Goal: Task Accomplishment & Management: Use online tool/utility

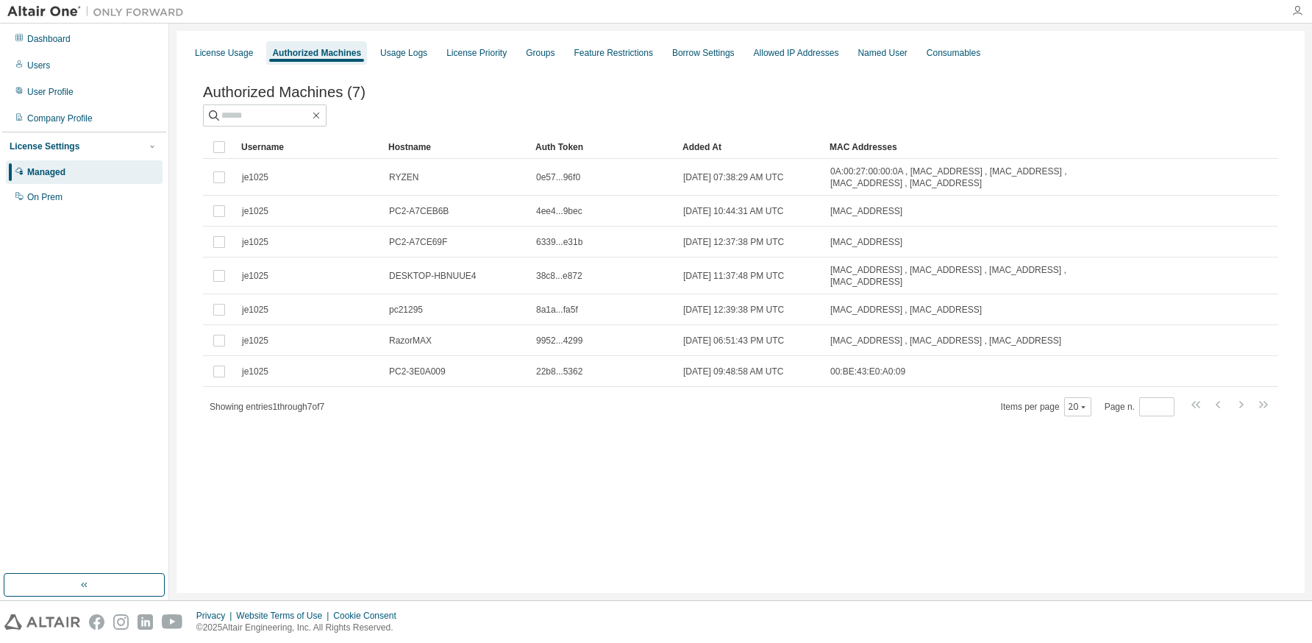
click at [1298, 7] on icon "button" at bounding box center [1297, 11] width 12 height 12
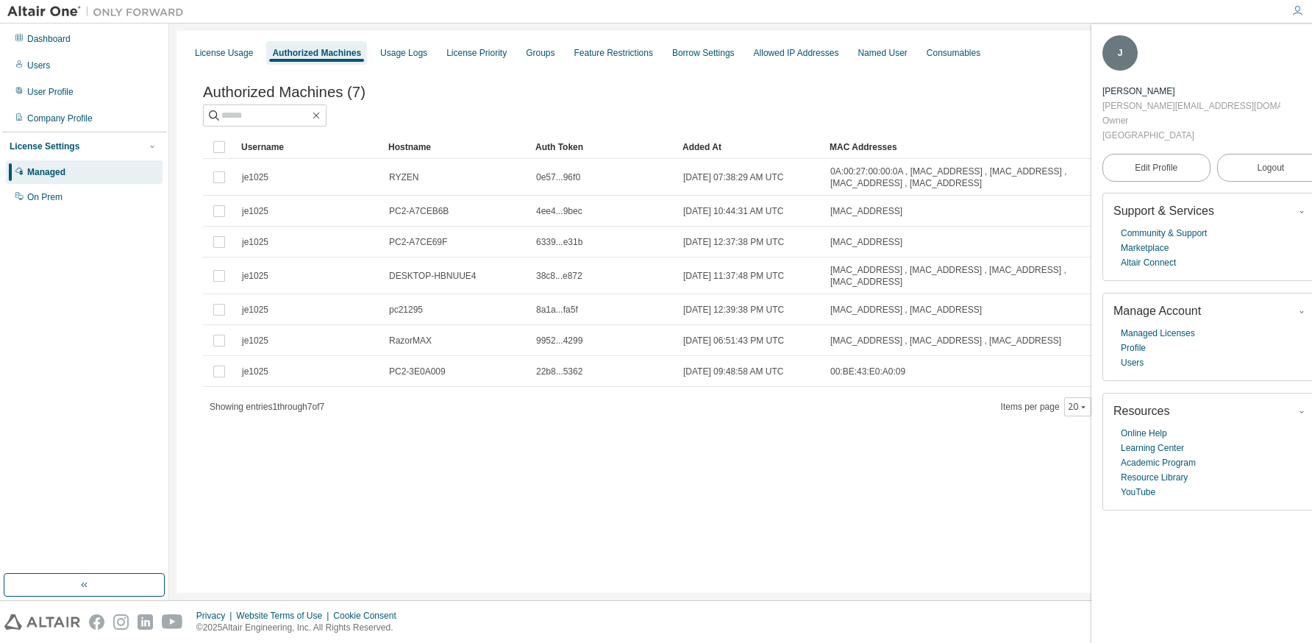
click at [346, 55] on div "Authorized Machines" at bounding box center [316, 53] width 89 height 12
click at [1138, 340] on link "Profile" at bounding box center [1132, 347] width 25 height 15
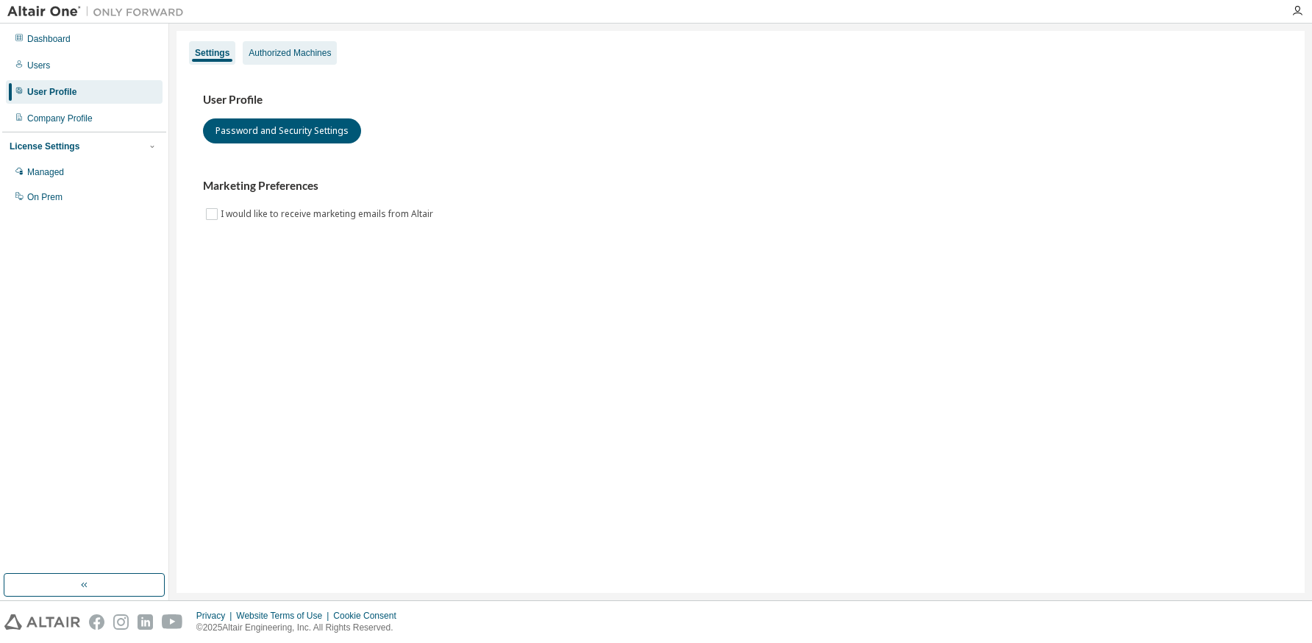
click at [311, 54] on div "Authorized Machines" at bounding box center [289, 53] width 82 height 12
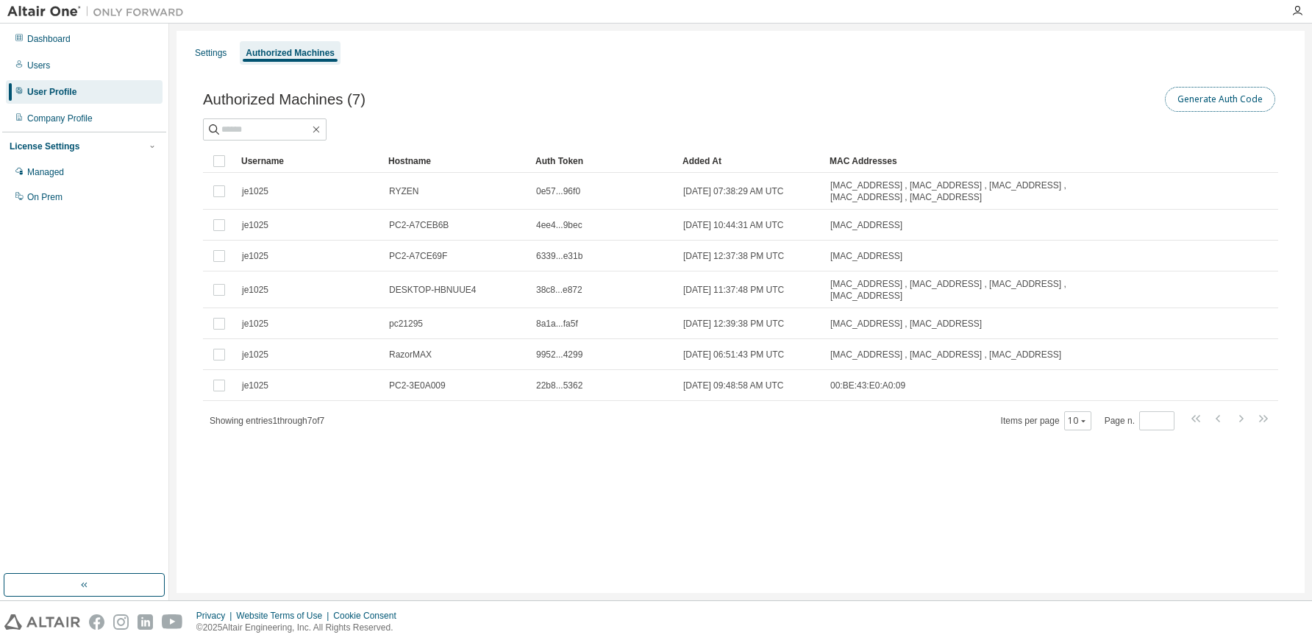
click at [1218, 103] on button "Generate Auth Code" at bounding box center [1220, 99] width 110 height 25
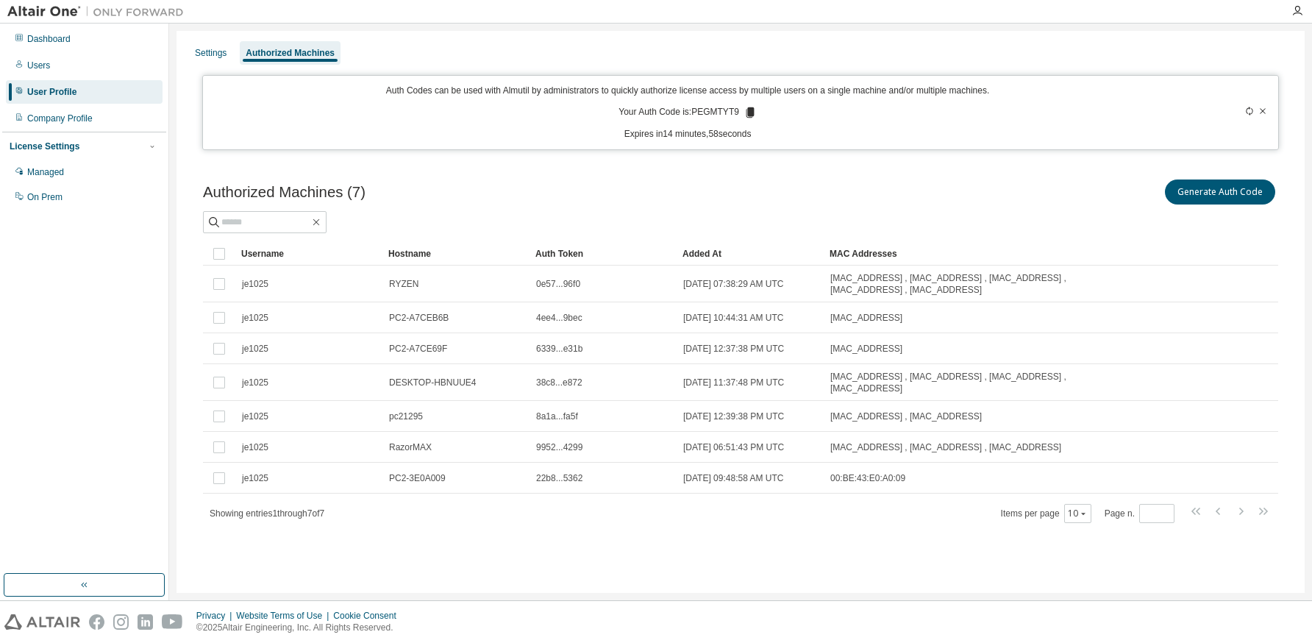
click at [711, 110] on p "Your Auth Code is: PEGMTYT9" at bounding box center [687, 112] width 138 height 13
click at [750, 112] on icon at bounding box center [749, 112] width 8 height 10
